Goal: Information Seeking & Learning: Find specific fact

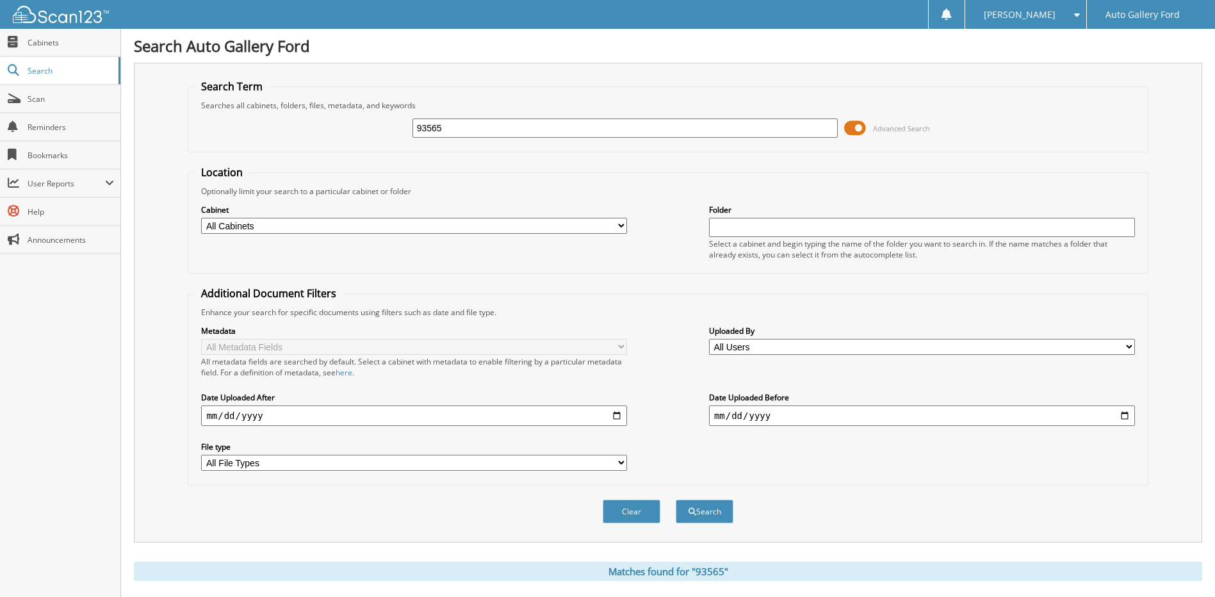
drag, startPoint x: 469, startPoint y: 129, endPoint x: 364, endPoint y: 122, distance: 105.3
click at [364, 122] on div "93565 Advanced Search" at bounding box center [668, 128] width 946 height 35
type input "[PERSON_NAME]"
click at [676, 500] on button "Search" at bounding box center [705, 512] width 58 height 24
drag, startPoint x: 487, startPoint y: 128, endPoint x: 377, endPoint y: 134, distance: 110.3
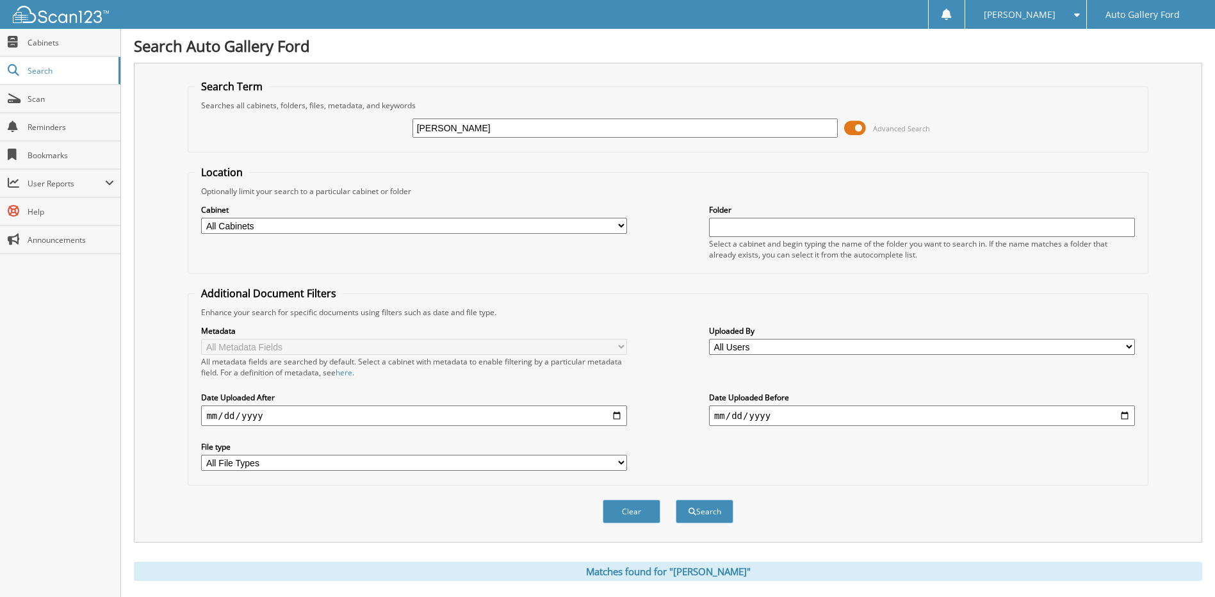
click at [377, 134] on div "[PERSON_NAME] Advanced Search" at bounding box center [668, 128] width 946 height 35
type input "[PERSON_NAME]"
click at [676, 500] on button "Search" at bounding box center [705, 512] width 58 height 24
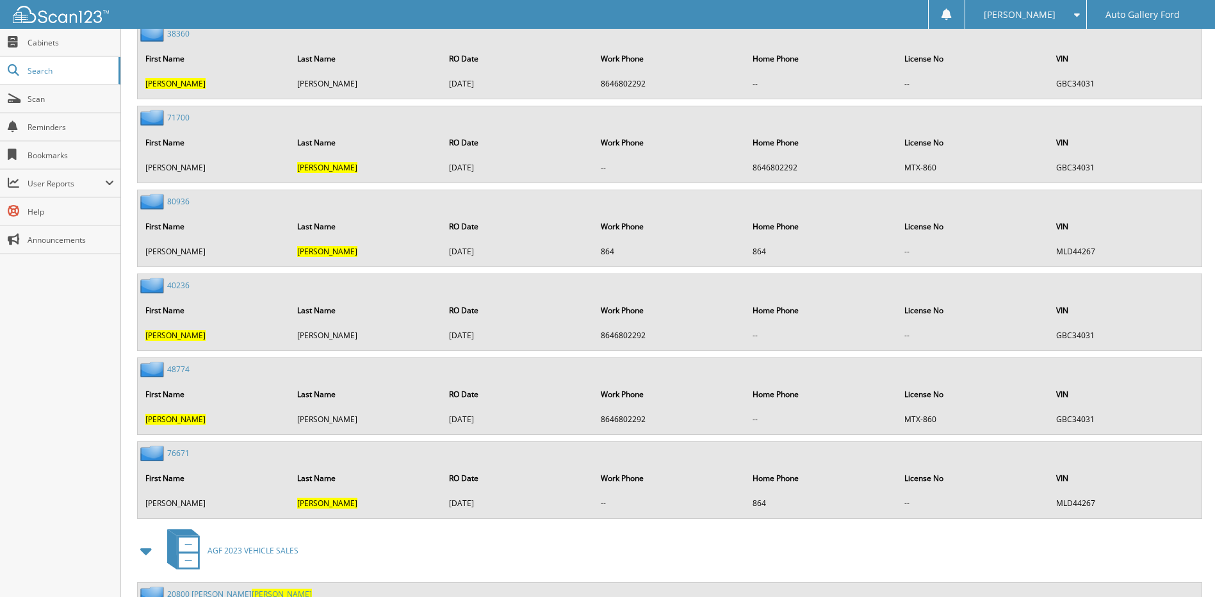
scroll to position [3890, 0]
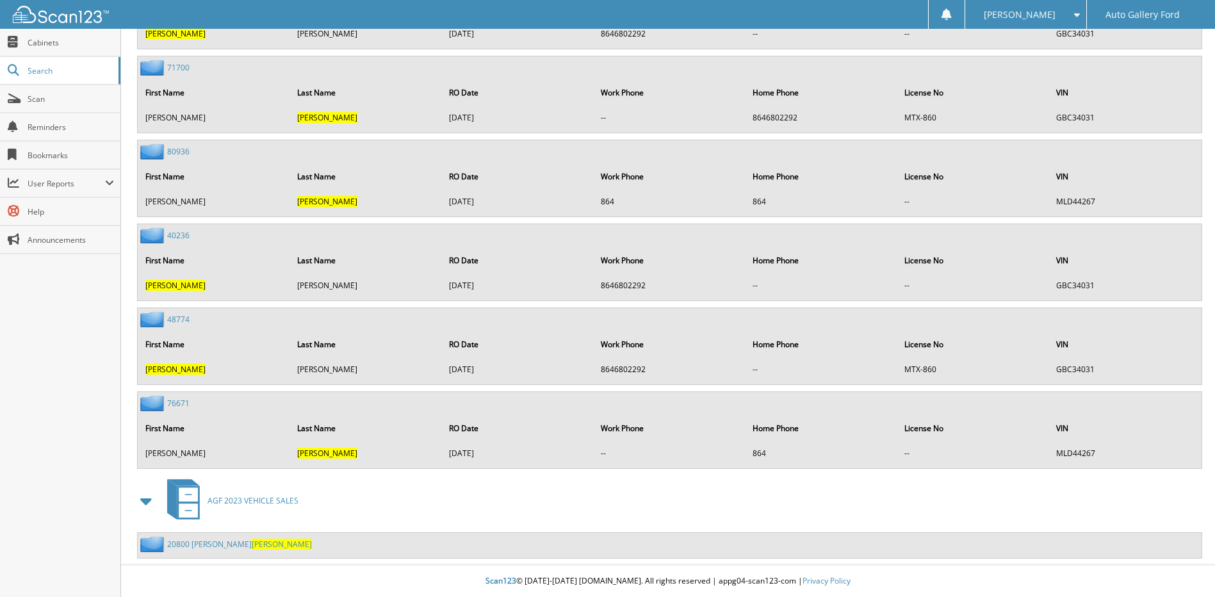
click at [225, 543] on link "20800 ANN TERESA FOY" at bounding box center [239, 544] width 145 height 11
